Goal: Task Accomplishment & Management: Use online tool/utility

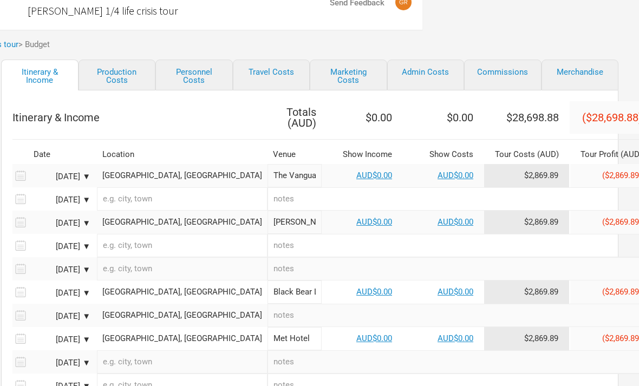
scroll to position [25, 216]
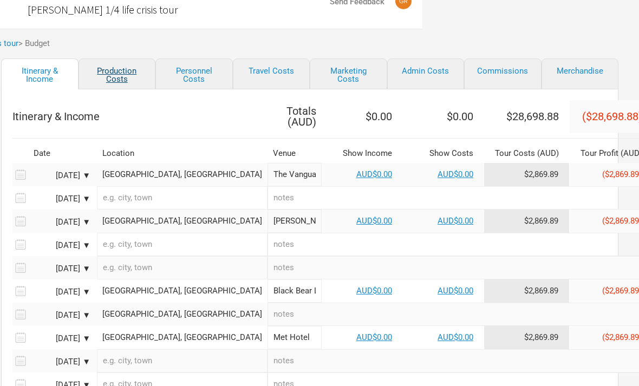
click at [140, 88] on link "Production Costs" at bounding box center [116, 73] width 77 height 31
select select "Shows"
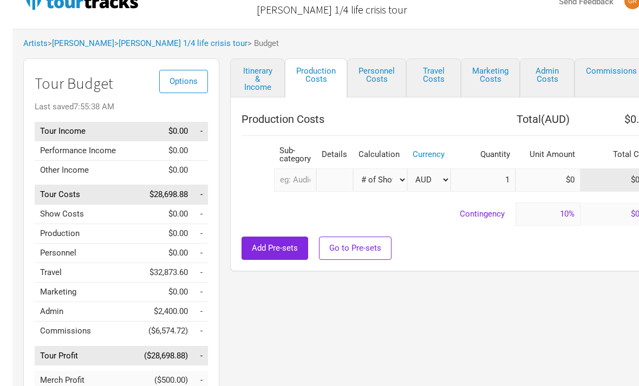
scroll to position [25, 65]
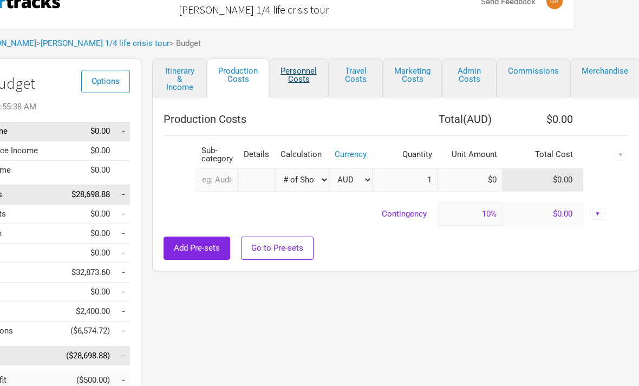
click at [281, 93] on link "Personnel Costs" at bounding box center [298, 77] width 59 height 39
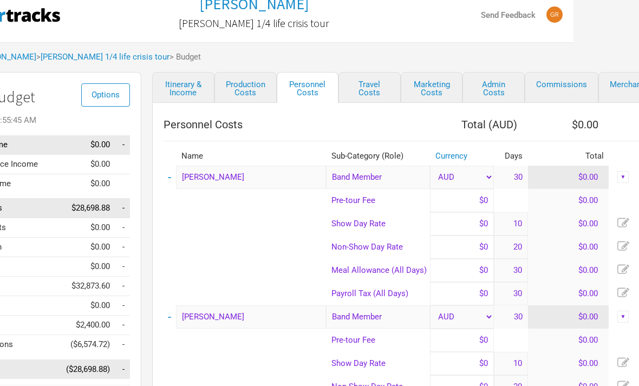
scroll to position [0, 65]
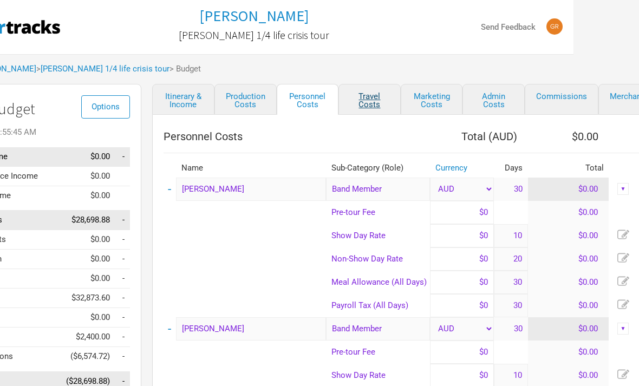
click at [316, 110] on link "Travel Costs" at bounding box center [369, 99] width 62 height 31
select select "Travel Estimates All"
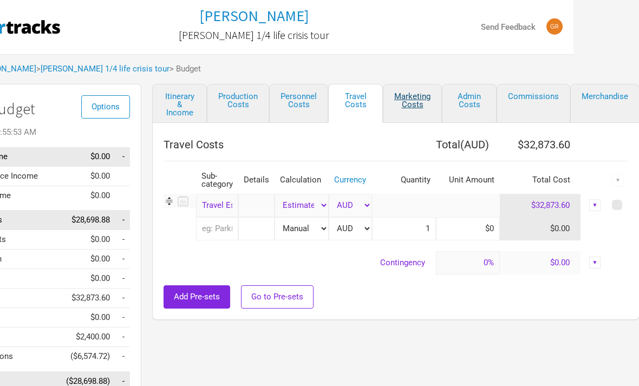
click at [316, 114] on link "Marketing Costs" at bounding box center [412, 103] width 59 height 39
select select "% of Gross"
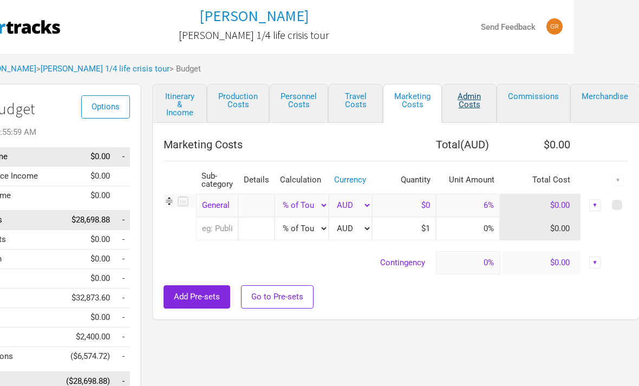
click at [316, 121] on link "Admin Costs" at bounding box center [469, 103] width 55 height 39
select select "Total Days"
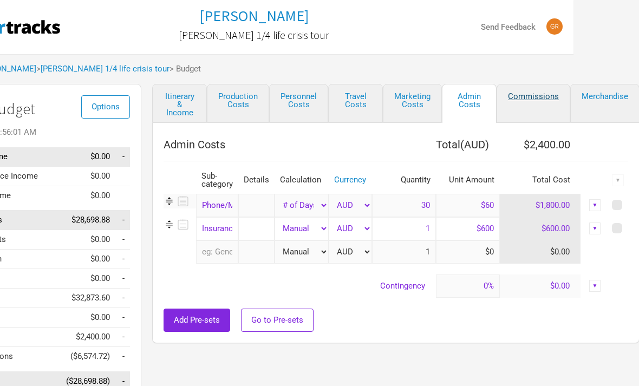
click at [316, 117] on link "Commissions" at bounding box center [533, 103] width 74 height 39
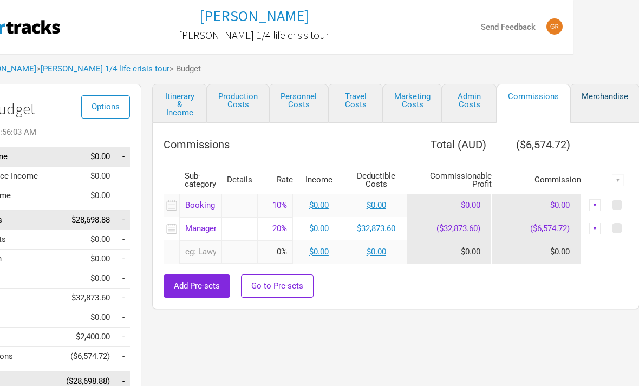
click at [316, 117] on link "Merchandise" at bounding box center [604, 103] width 69 height 39
select select "Set Amount"
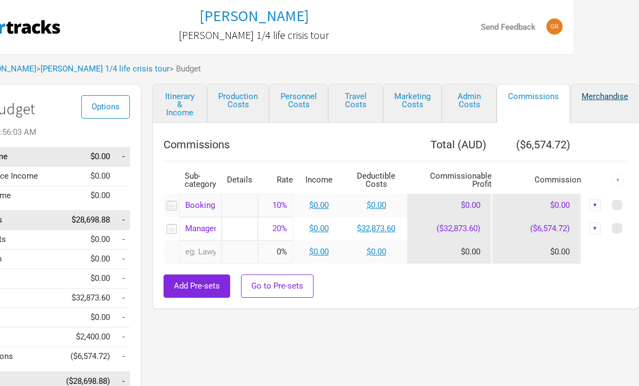
select select "Set Amount"
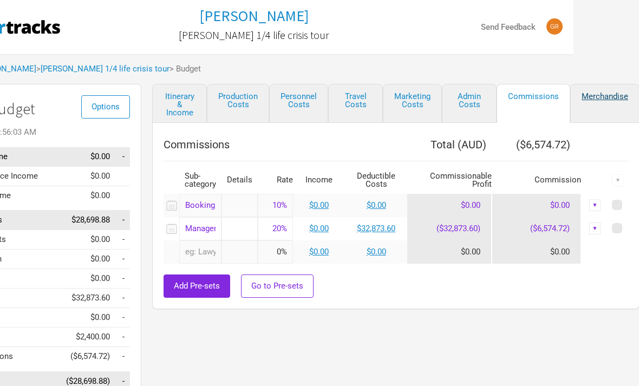
select select "Set Amount"
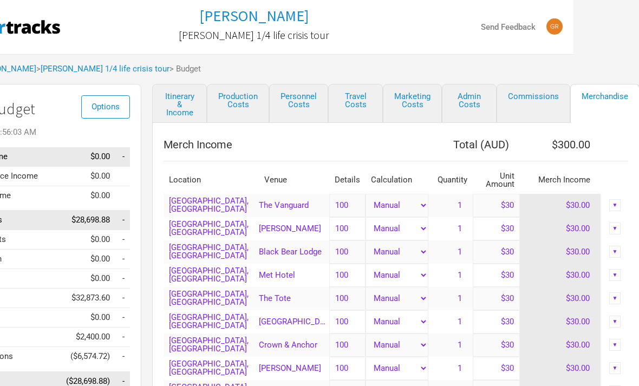
select select "Shows"
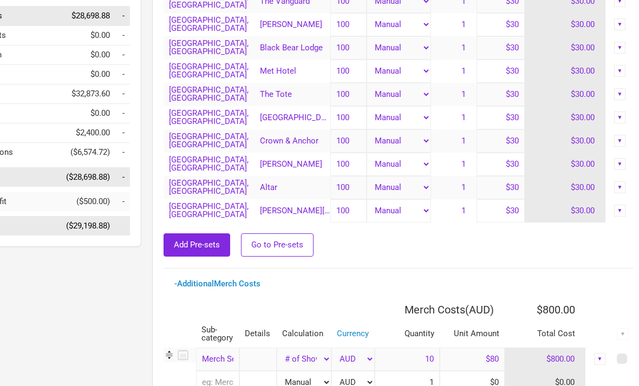
scroll to position [0, 65]
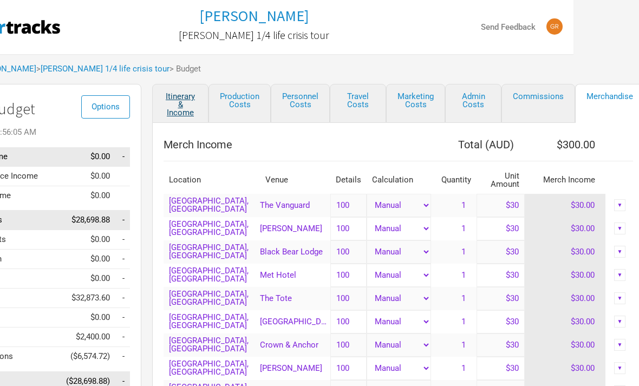
click at [205, 102] on link "Itinerary & Income" at bounding box center [180, 103] width 56 height 39
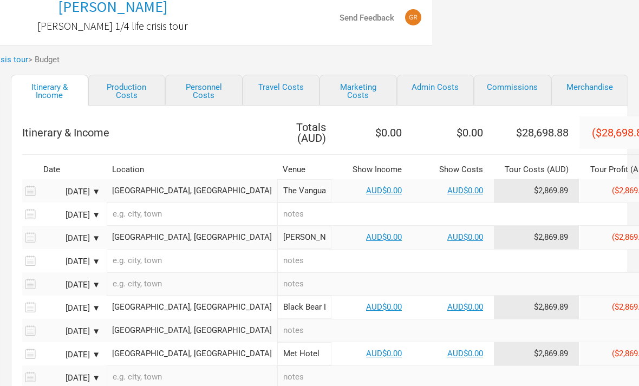
scroll to position [0, 206]
